Goal: Transaction & Acquisition: Purchase product/service

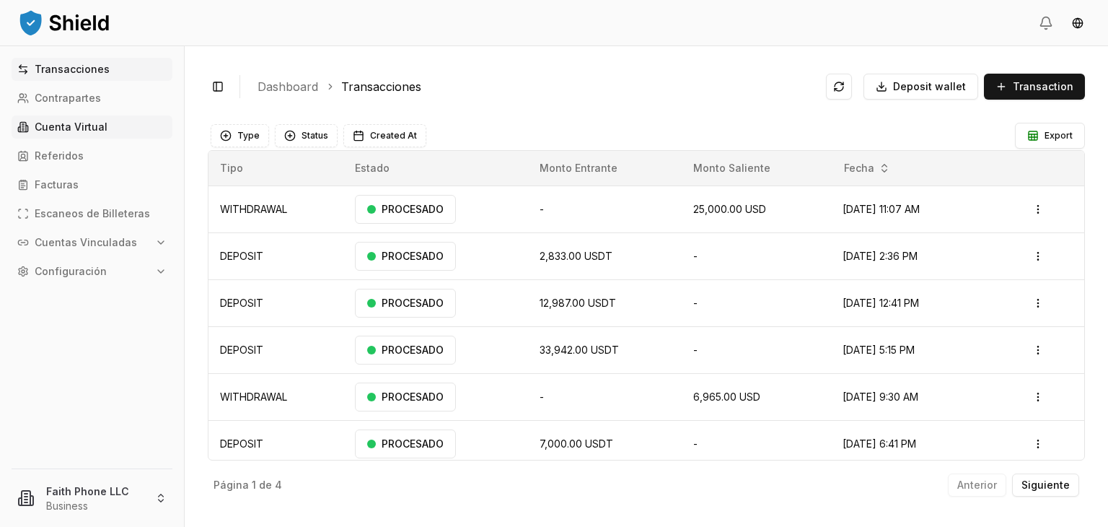
click at [124, 118] on link "Cuenta Virtual" at bounding box center [92, 126] width 161 height 23
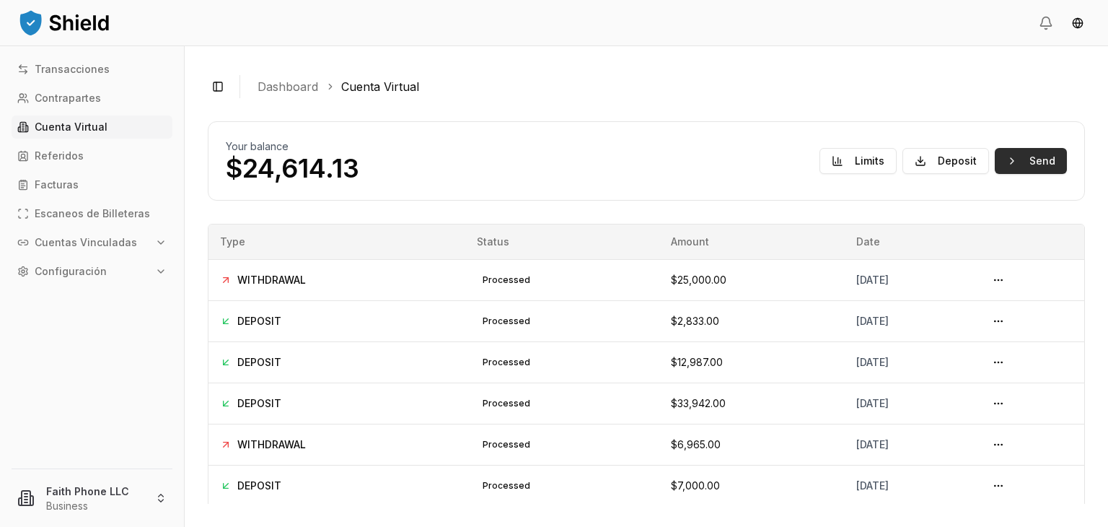
click at [1019, 153] on button "Send" at bounding box center [1031, 161] width 72 height 26
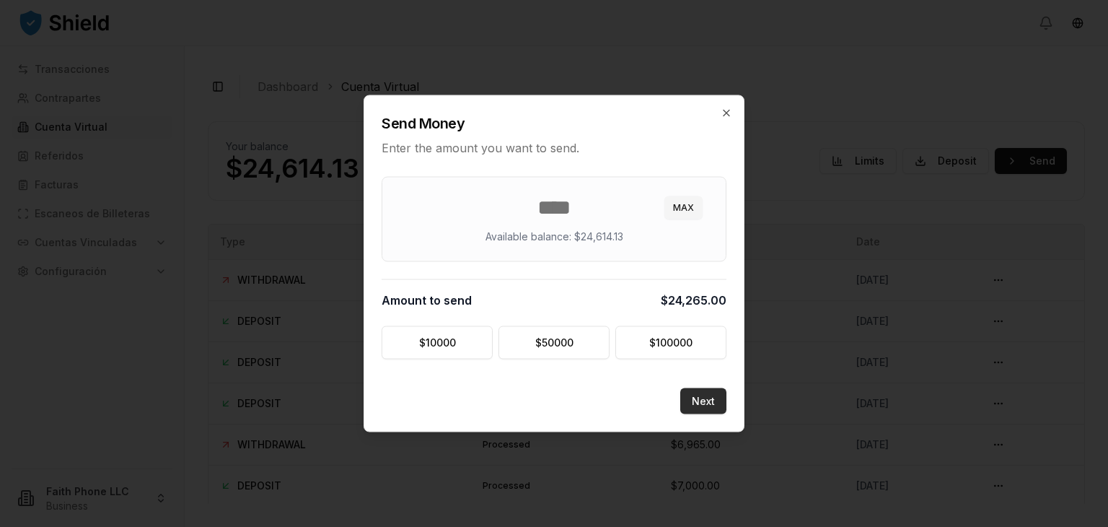
type input "*****"
click at [716, 389] on button "Next" at bounding box center [703, 401] width 46 height 26
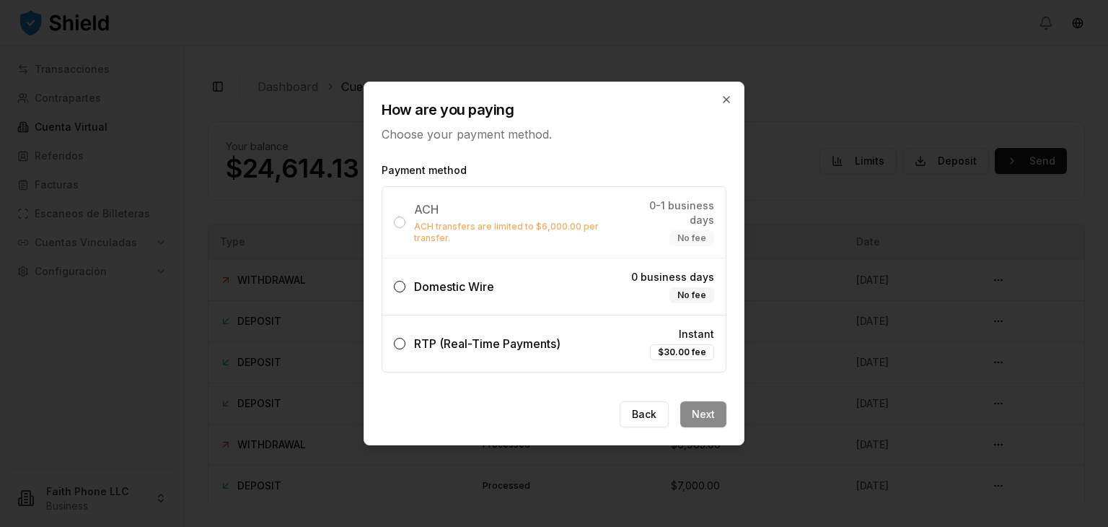
click at [542, 283] on label "Domestic Wire 0 business days No fee" at bounding box center [553, 286] width 343 height 56
click at [405, 283] on button "Domestic Wire 0 business days No fee" at bounding box center [400, 287] width 12 height 12
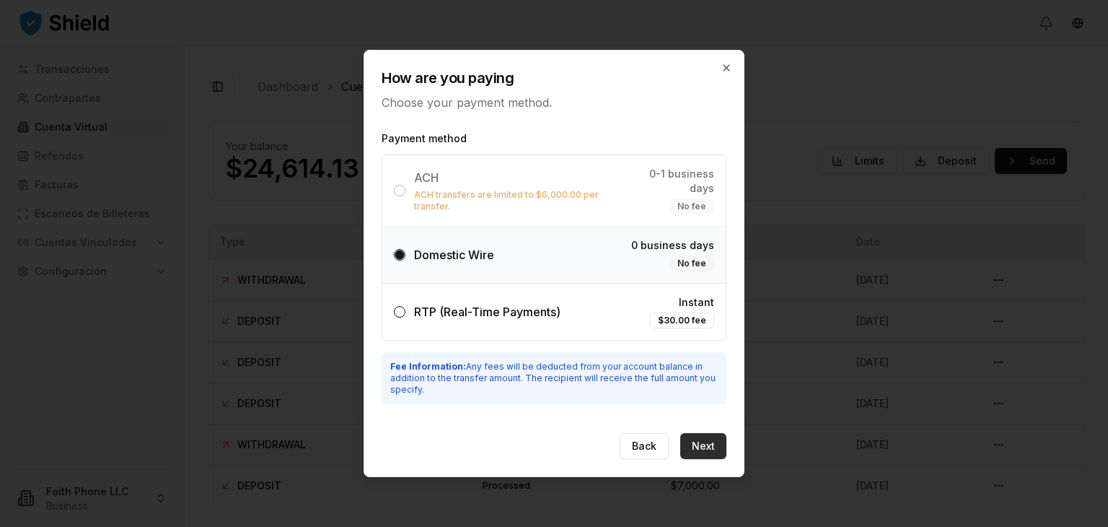
click at [713, 433] on button "Next" at bounding box center [703, 446] width 46 height 26
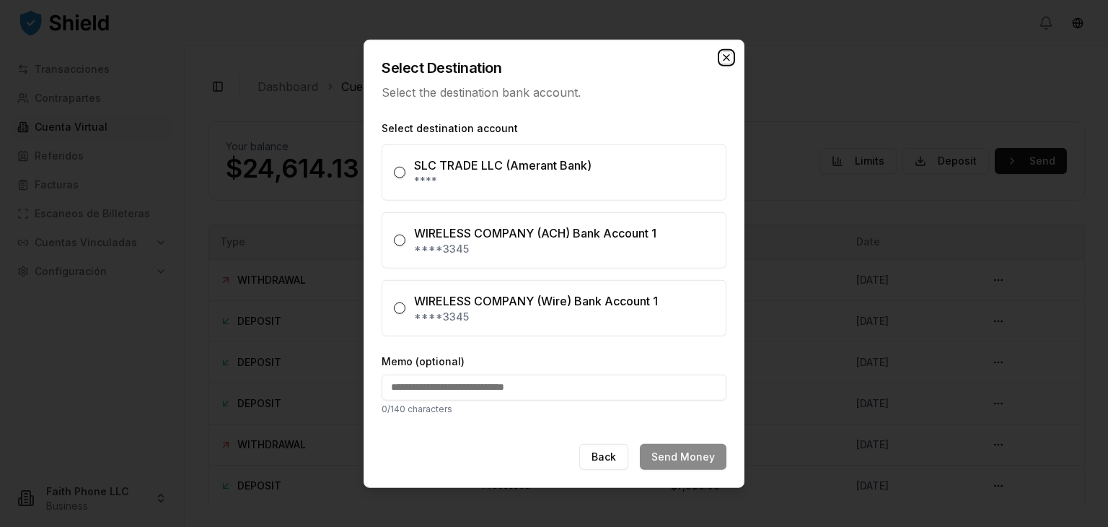
click at [724, 55] on icon "button" at bounding box center [726, 58] width 6 height 6
